Goal: Navigation & Orientation: Find specific page/section

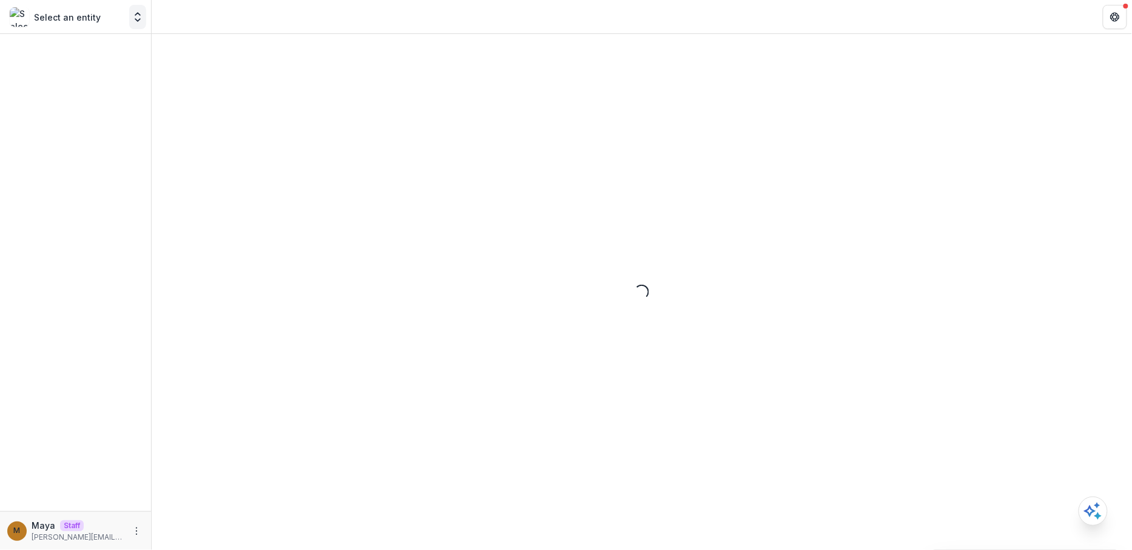
click at [138, 18] on icon "Open entity switcher" at bounding box center [138, 17] width 12 height 12
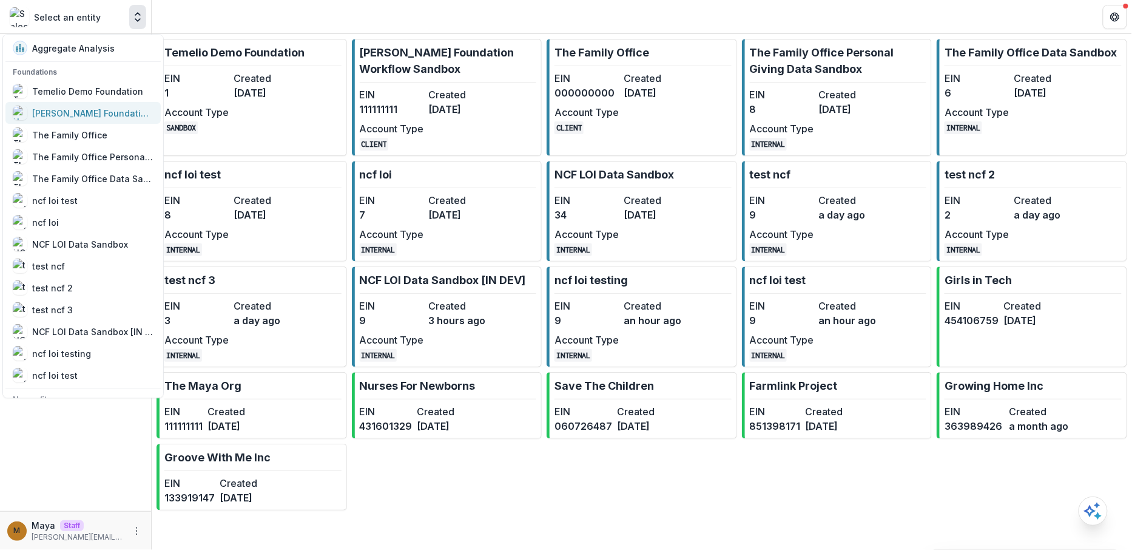
click at [111, 114] on div "[PERSON_NAME] Foundation Workflow Sandbox" at bounding box center [92, 113] width 121 height 13
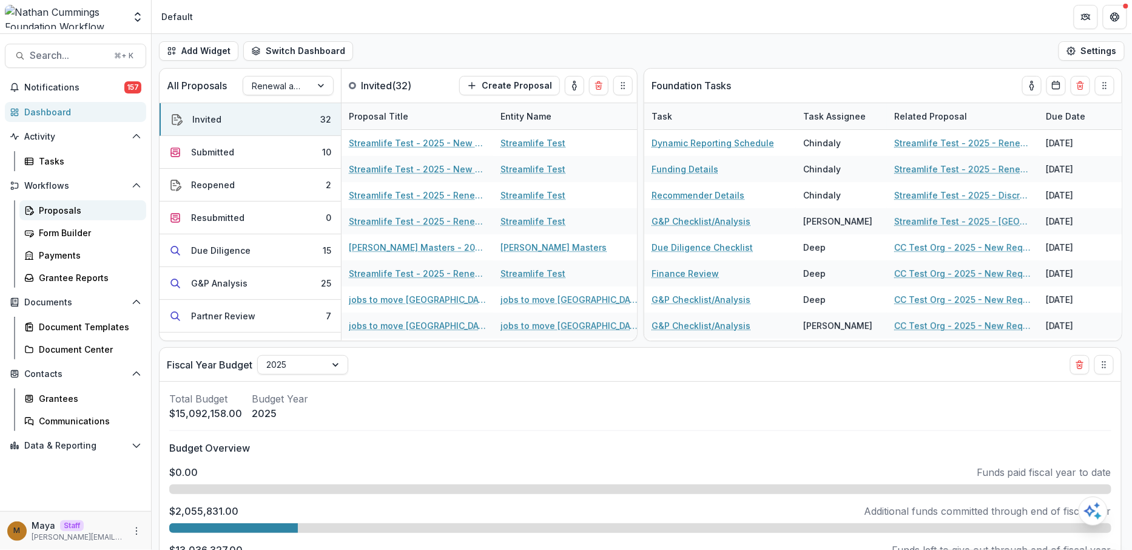
click at [82, 215] on div "Proposals" at bounding box center [88, 210] width 98 height 13
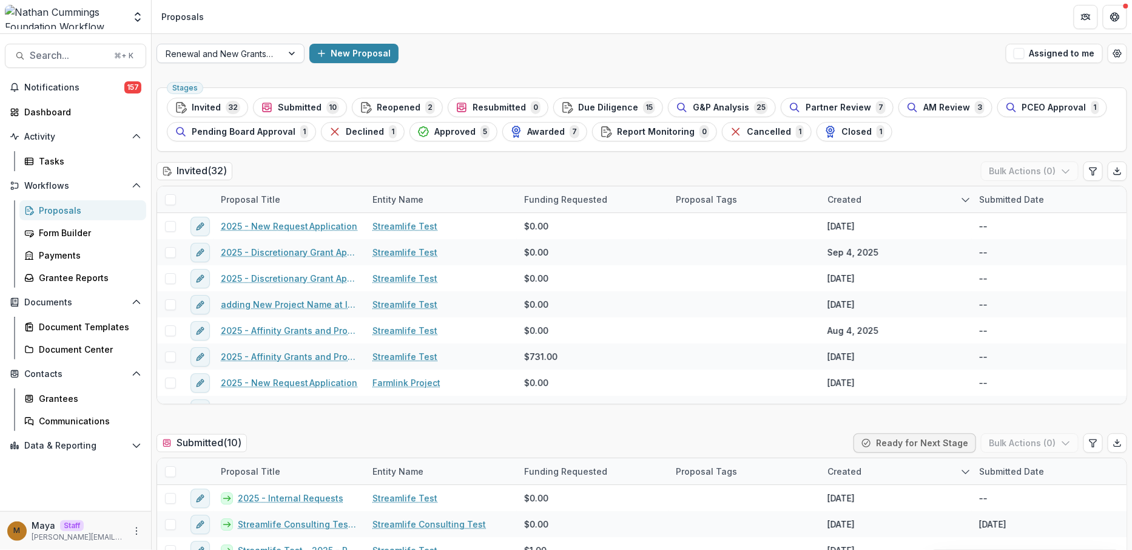
click at [235, 52] on div at bounding box center [220, 53] width 108 height 15
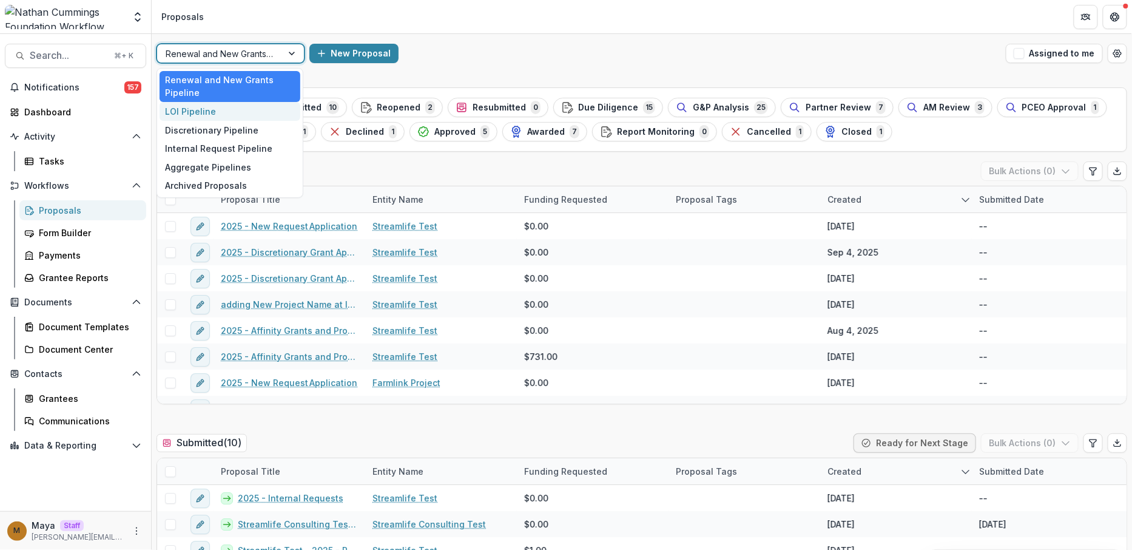
click at [221, 108] on div "LOI Pipeline" at bounding box center [230, 111] width 141 height 19
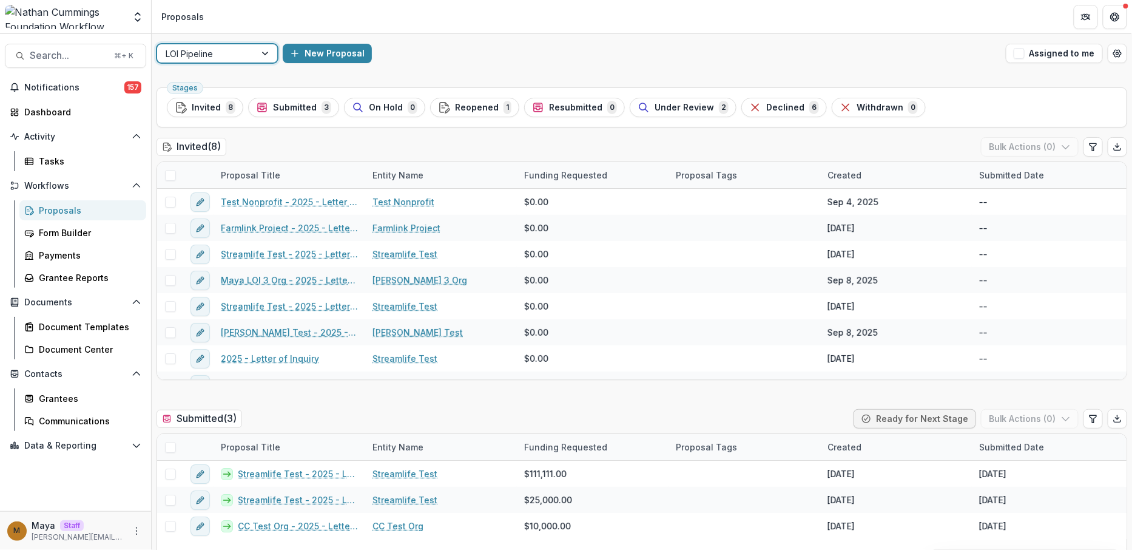
click at [210, 32] on header "Proposals" at bounding box center [642, 16] width 980 height 33
click at [232, 46] on div at bounding box center [206, 53] width 81 height 15
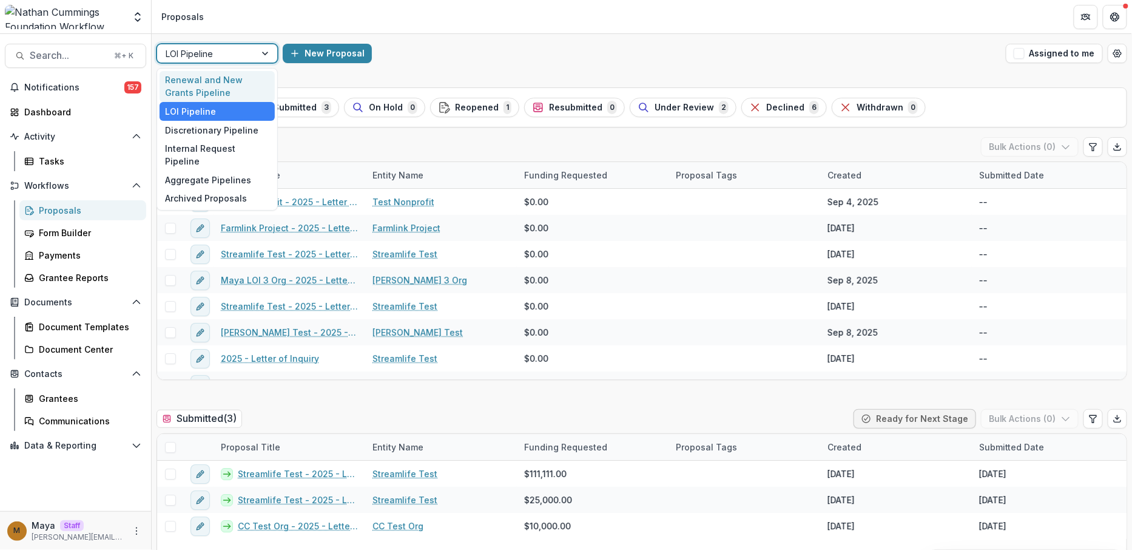
click at [211, 87] on div "Renewal and New Grants Pipeline" at bounding box center [217, 87] width 115 height 32
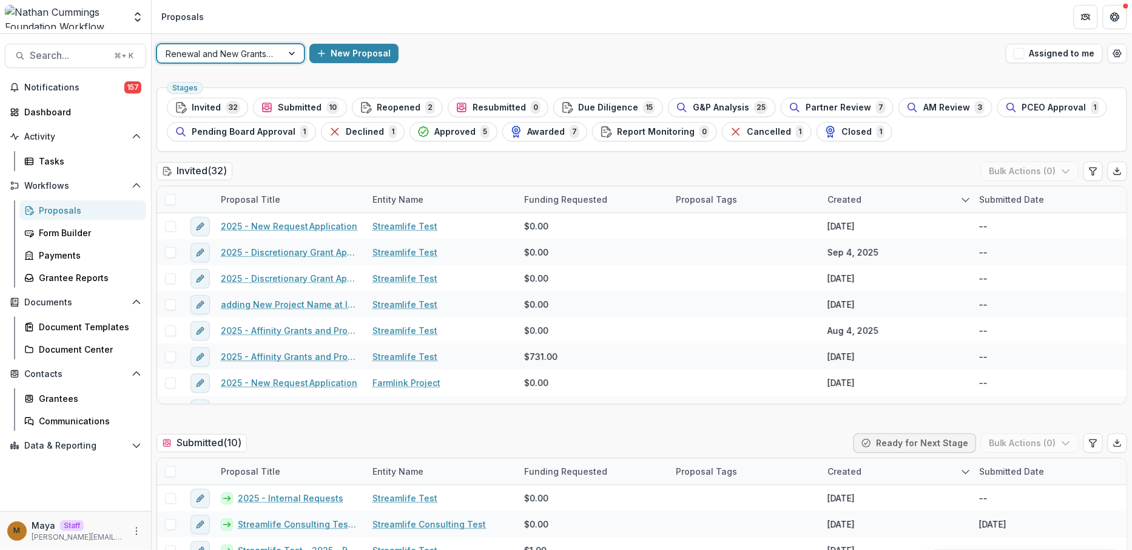
click at [204, 56] on div at bounding box center [220, 53] width 108 height 15
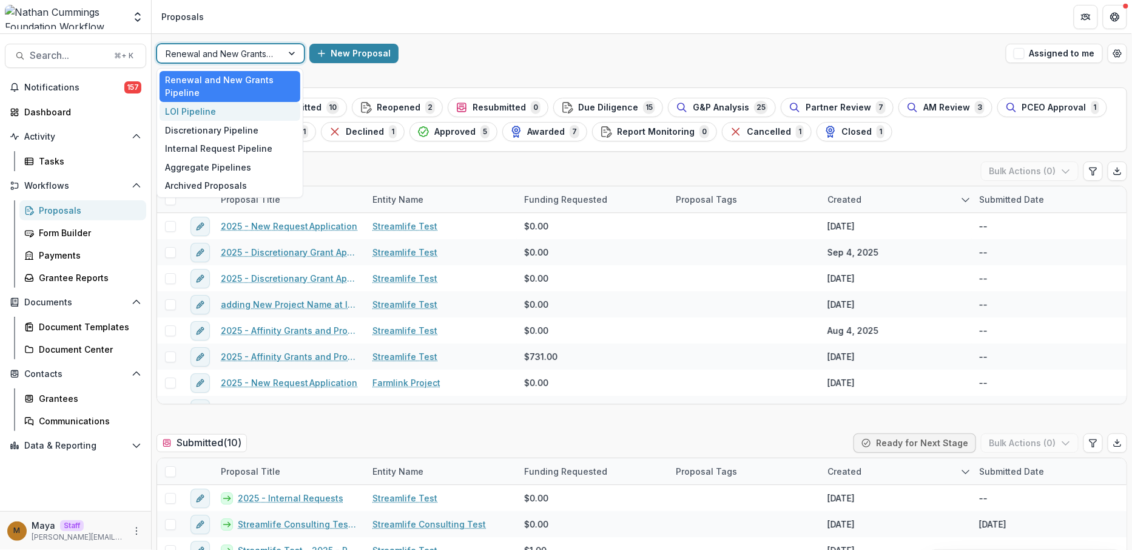
click at [197, 112] on div "LOI Pipeline" at bounding box center [230, 111] width 141 height 19
